Goal: Task Accomplishment & Management: Manage account settings

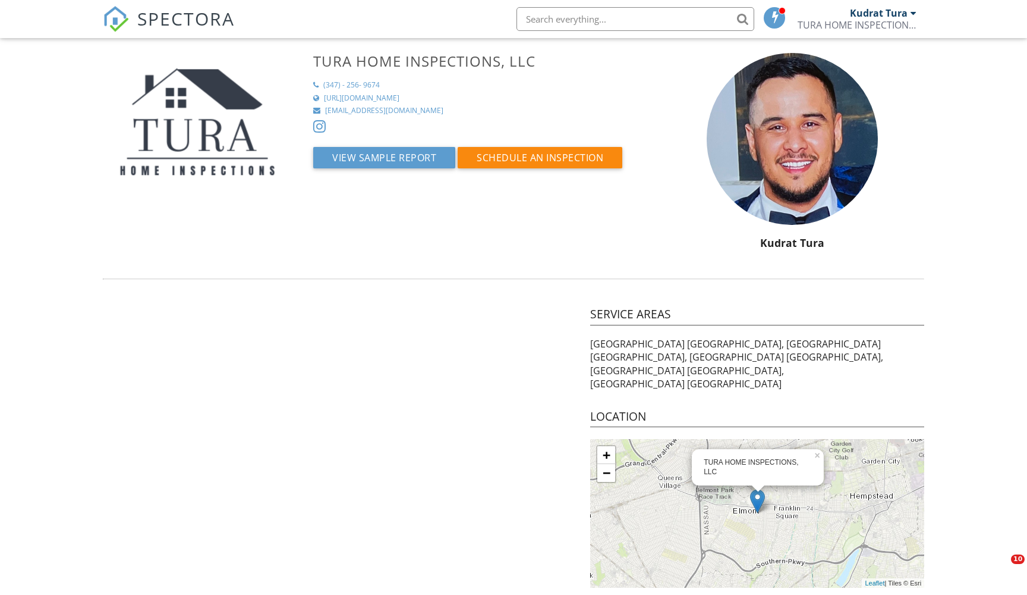
click at [144, 28] on span "SPECTORA" at bounding box center [186, 18] width 98 height 25
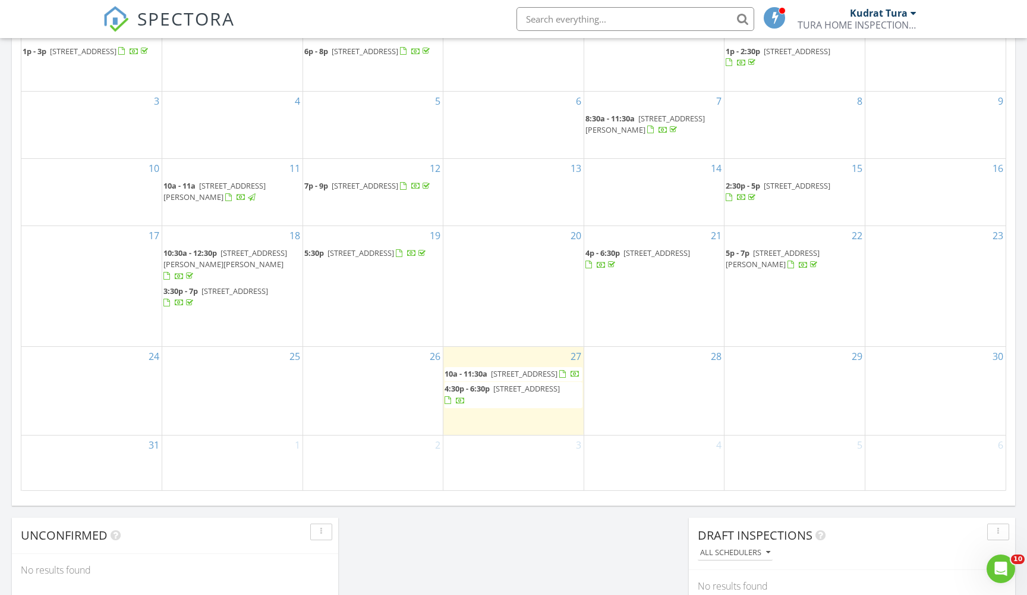
scroll to position [597, 0]
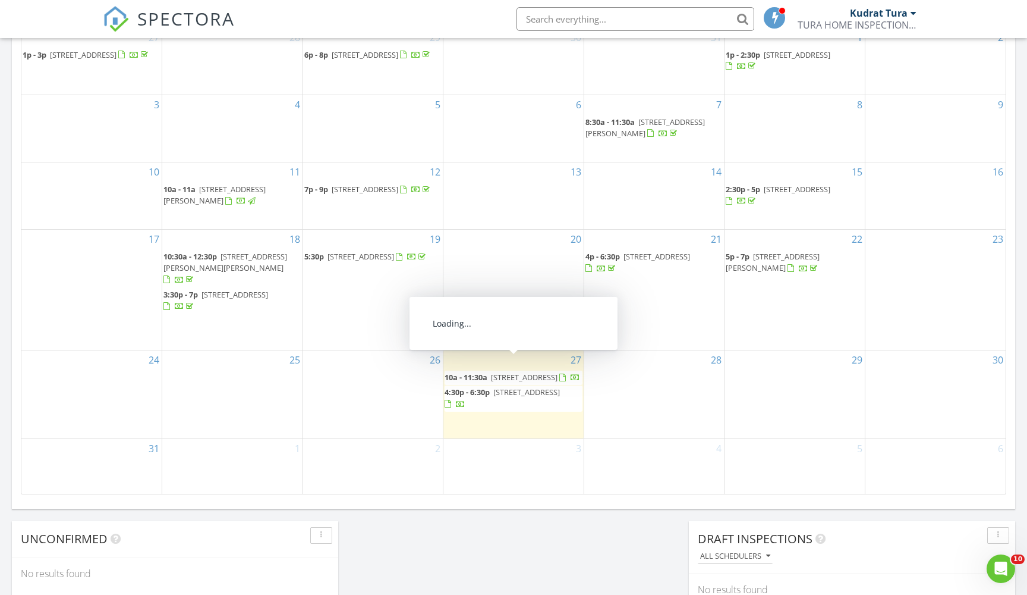
click at [506, 372] on span "[STREET_ADDRESS]" at bounding box center [535, 377] width 89 height 11
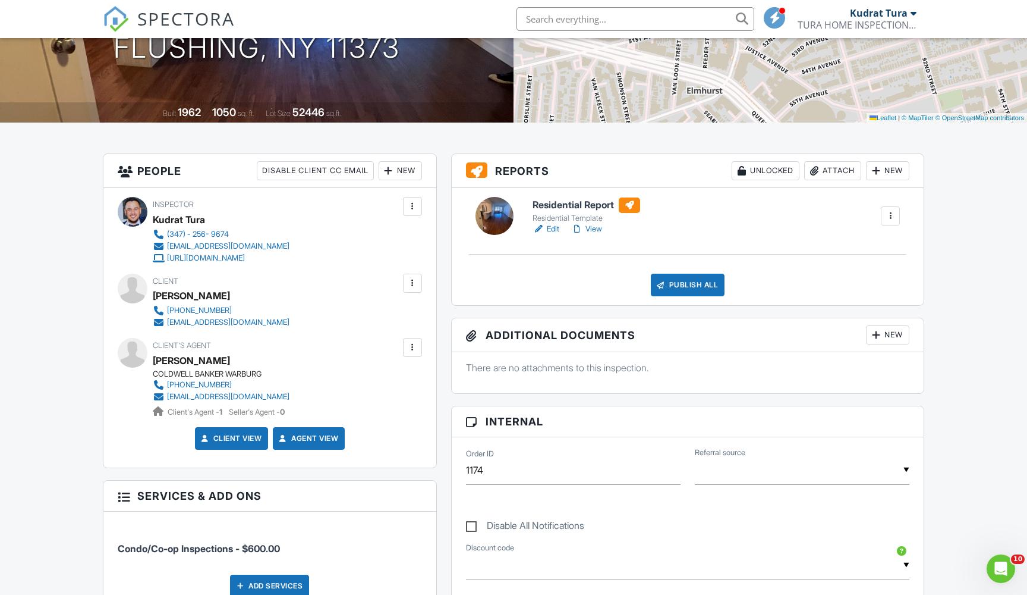
scroll to position [190, 0]
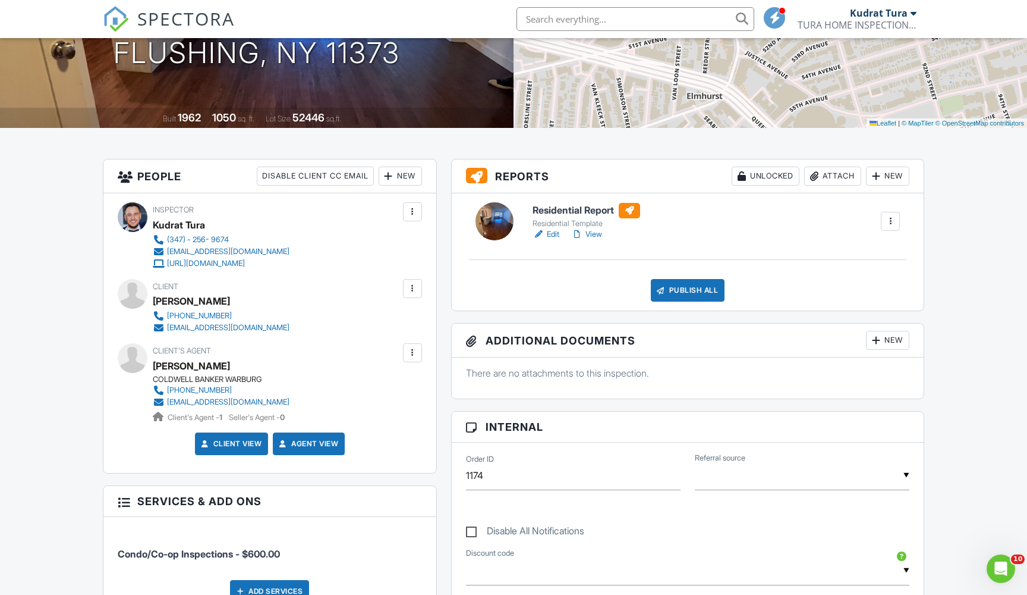
click at [550, 232] on link "Edit" at bounding box center [546, 234] width 27 height 12
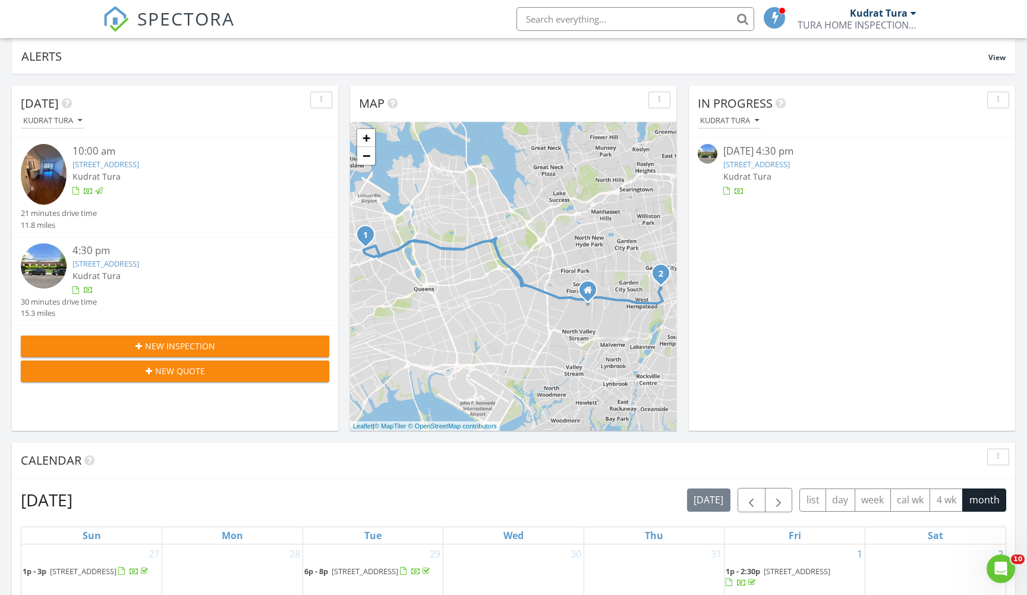
scroll to position [79, 0]
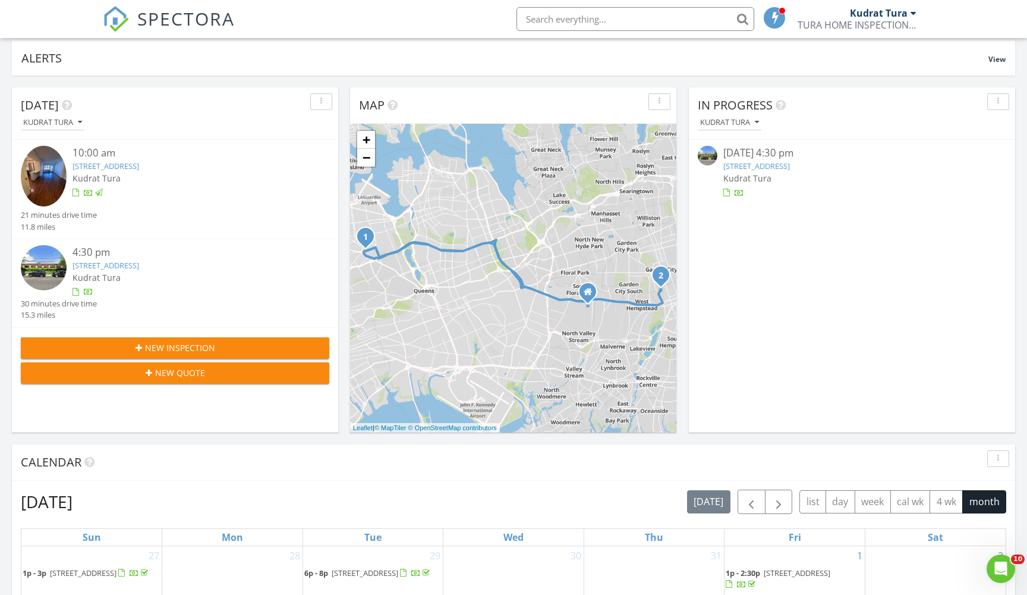
click at [117, 161] on link "87-10 51st Ave, FLUSHING, NY 11373" at bounding box center [106, 166] width 67 height 11
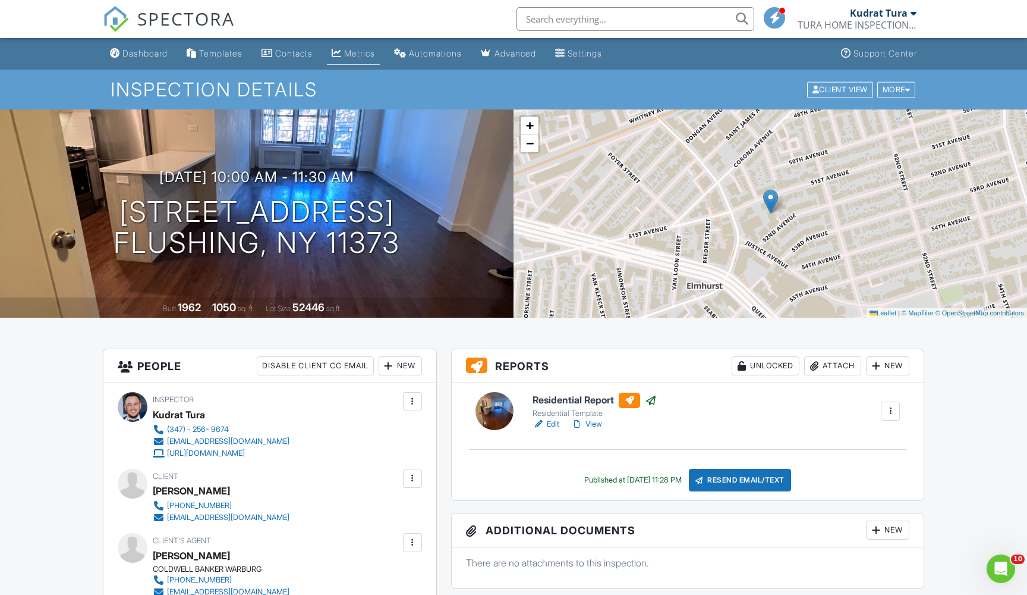
click at [350, 55] on link "Metrics" at bounding box center [353, 54] width 53 height 22
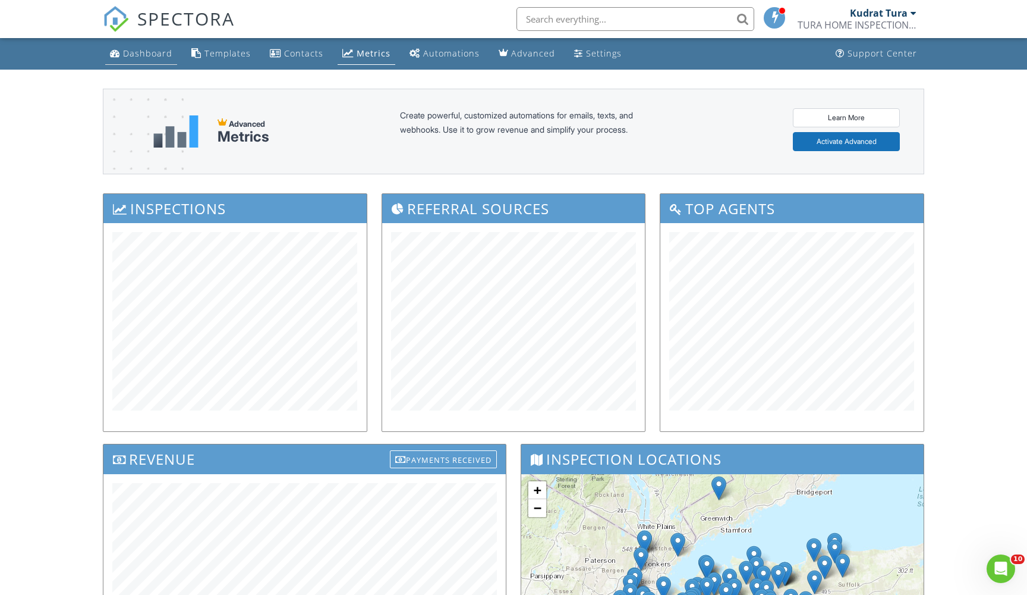
click at [159, 55] on div "Dashboard" at bounding box center [147, 53] width 49 height 11
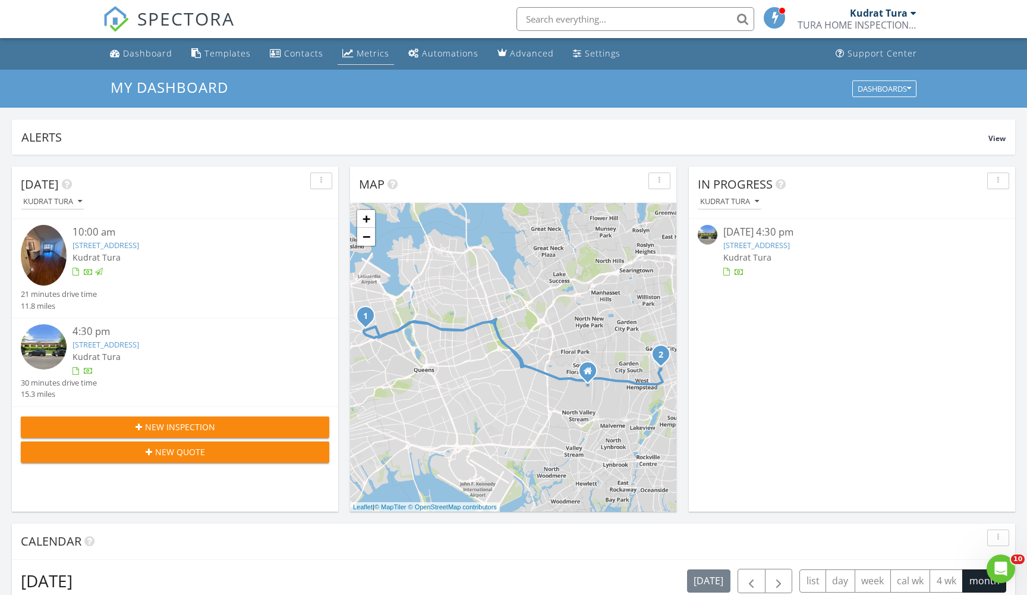
click at [368, 58] on div "Metrics" at bounding box center [373, 53] width 33 height 11
